Goal: Find specific page/section: Find specific page/section

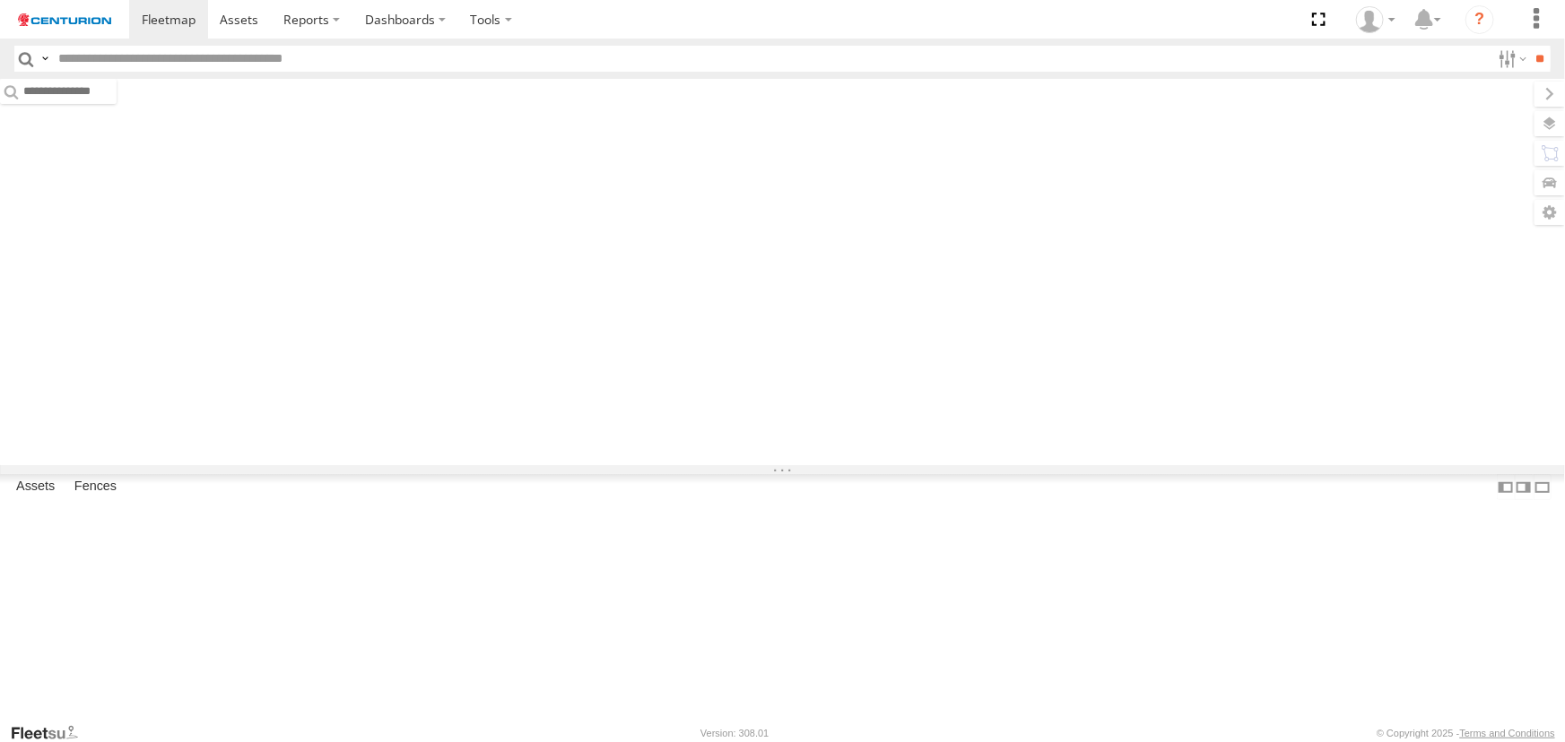
click at [169, 56] on input "text" at bounding box center [770, 59] width 1439 height 26
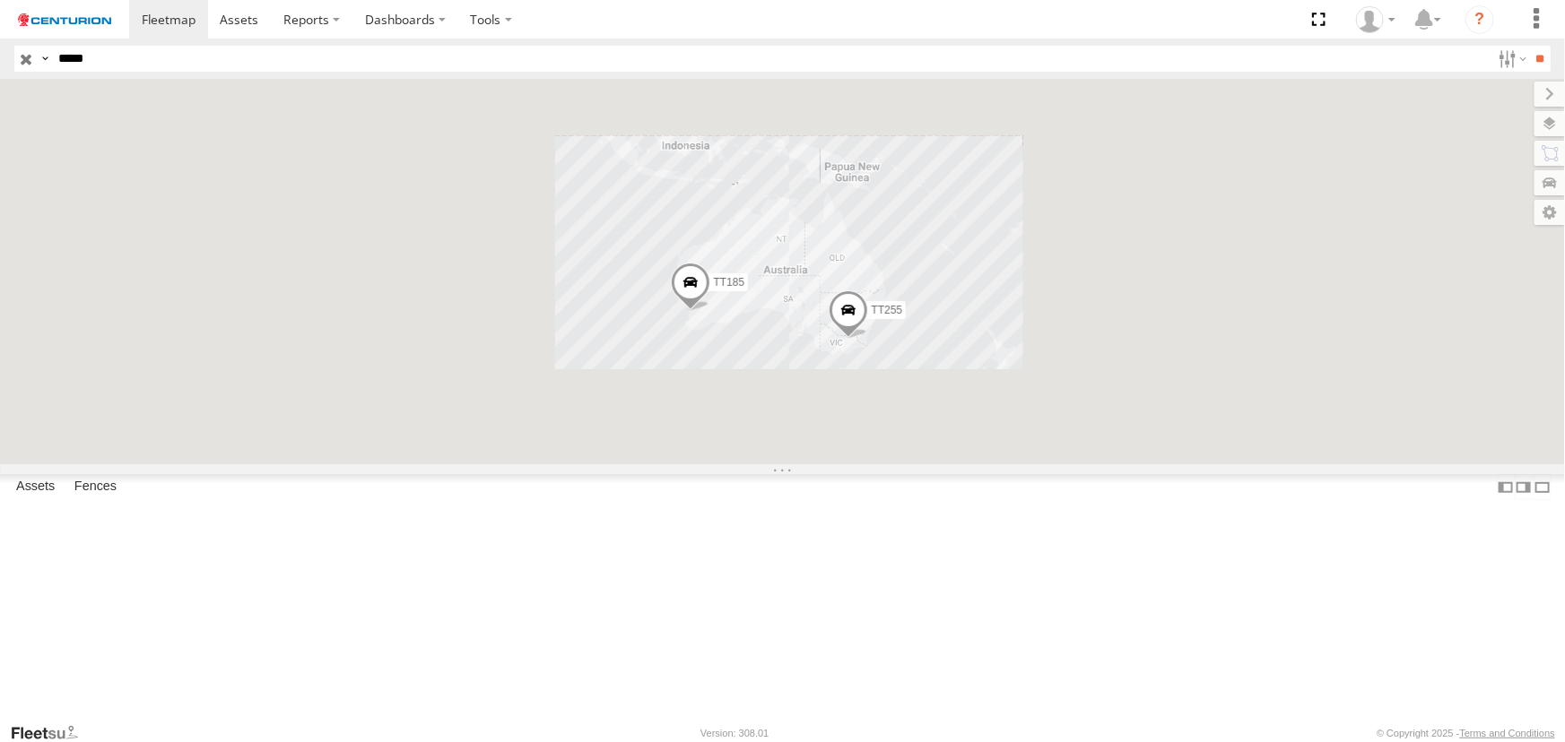
type input "*****"
click at [1530, 46] on input "**" at bounding box center [1540, 59] width 21 height 26
